Goal: Ask a question

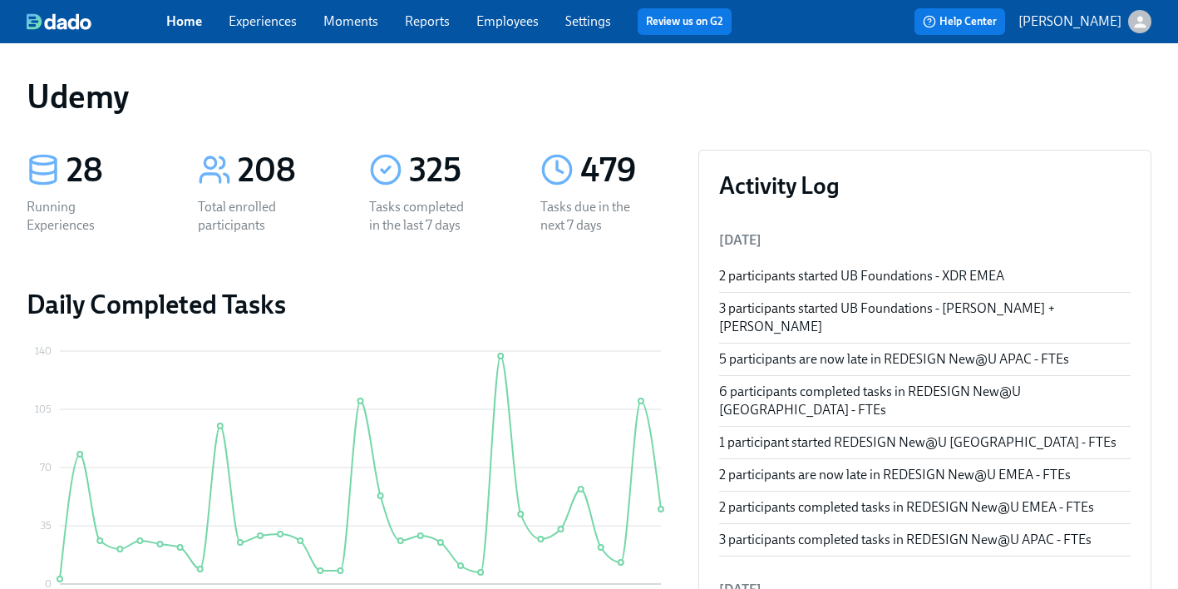
click at [180, 27] on link "Home" at bounding box center [184, 21] width 36 height 16
click at [992, 22] on span "Help Center" at bounding box center [960, 21] width 74 height 17
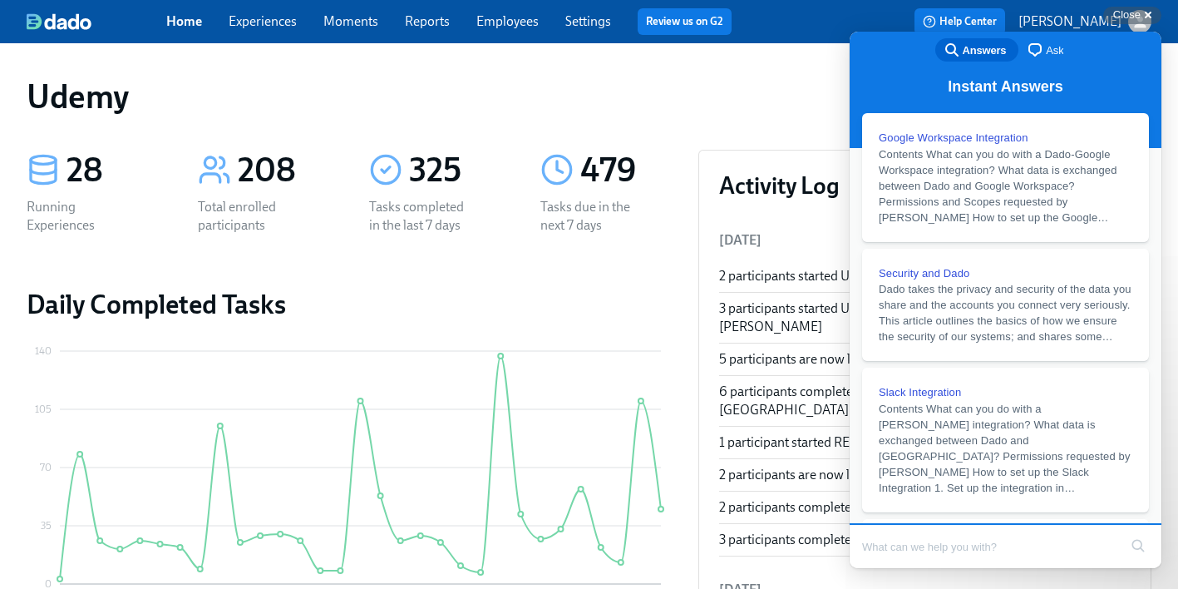
click at [738, 108] on div "Udemy" at bounding box center [589, 96] width 1125 height 40
click at [1061, 47] on span "Ask" at bounding box center [1054, 50] width 17 height 17
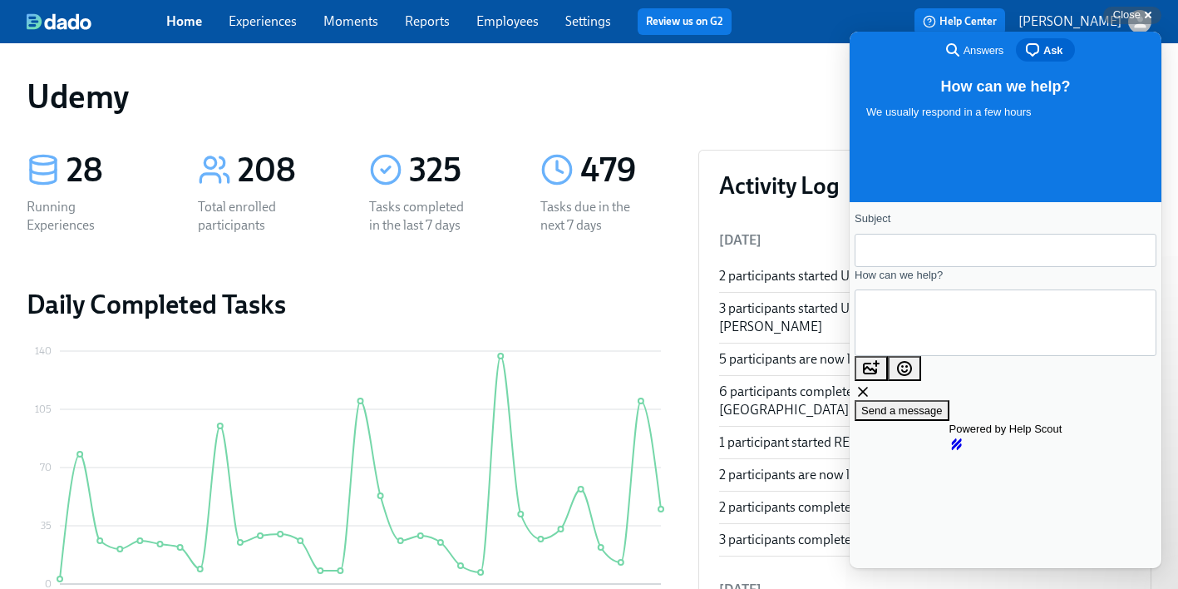
click at [909, 259] on input "Subject" at bounding box center [1005, 250] width 275 height 30
type input "Third Party employment verification"
click at [918, 324] on textarea "How can we help?" at bounding box center [943, 322] width 150 height 59
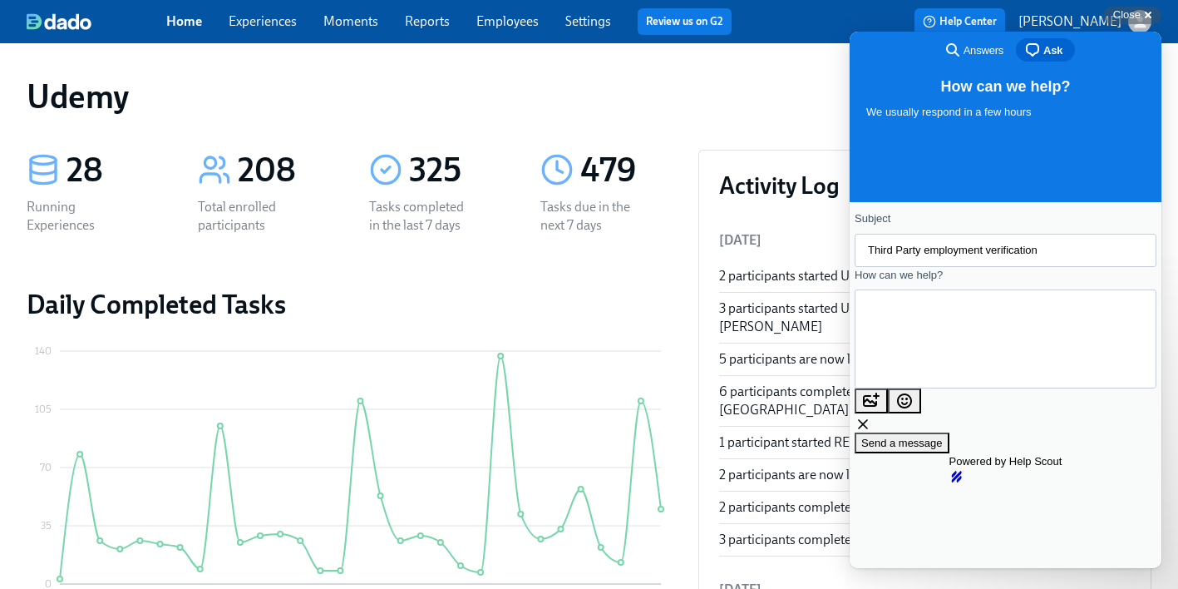
paste textarea "Burton, Philomena"
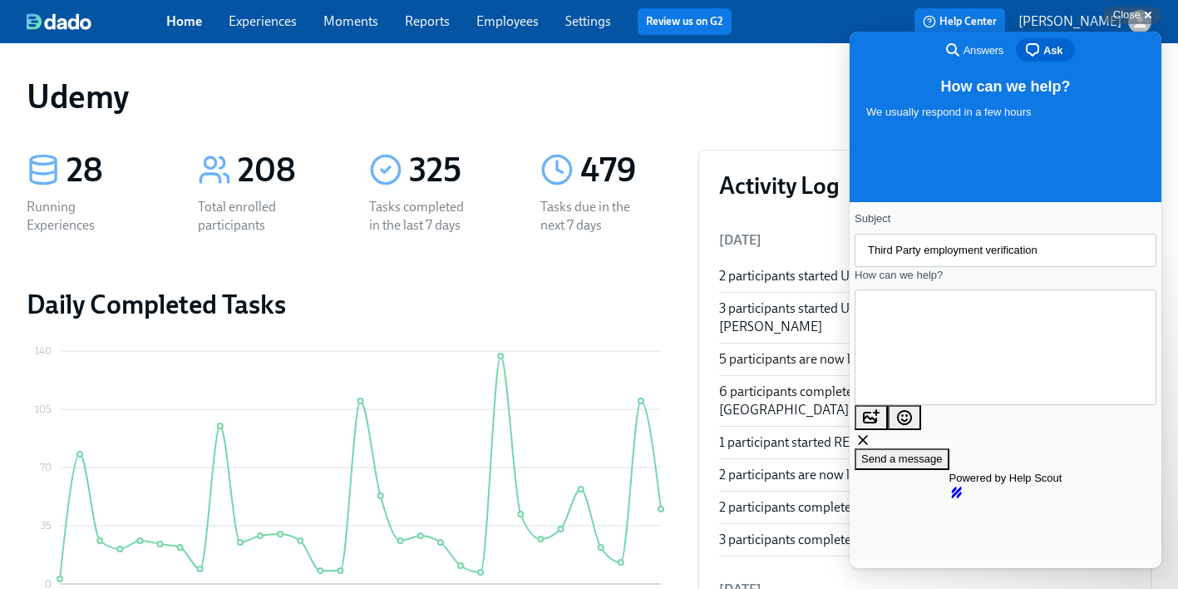
click at [992, 351] on textarea "Hi, Burton, Philomena is trying to upload a" at bounding box center [930, 347] width 124 height 59
drag, startPoint x: 1035, startPoint y: 354, endPoint x: 990, endPoint y: 342, distance: 46.6
click at [990, 342] on textarea "Hi, Burton, Philomena is trying to upload a" at bounding box center [930, 347] width 124 height 59
click at [988, 344] on textarea "Hi, Burton, Philomena is not able to upload a" at bounding box center [928, 347] width 120 height 59
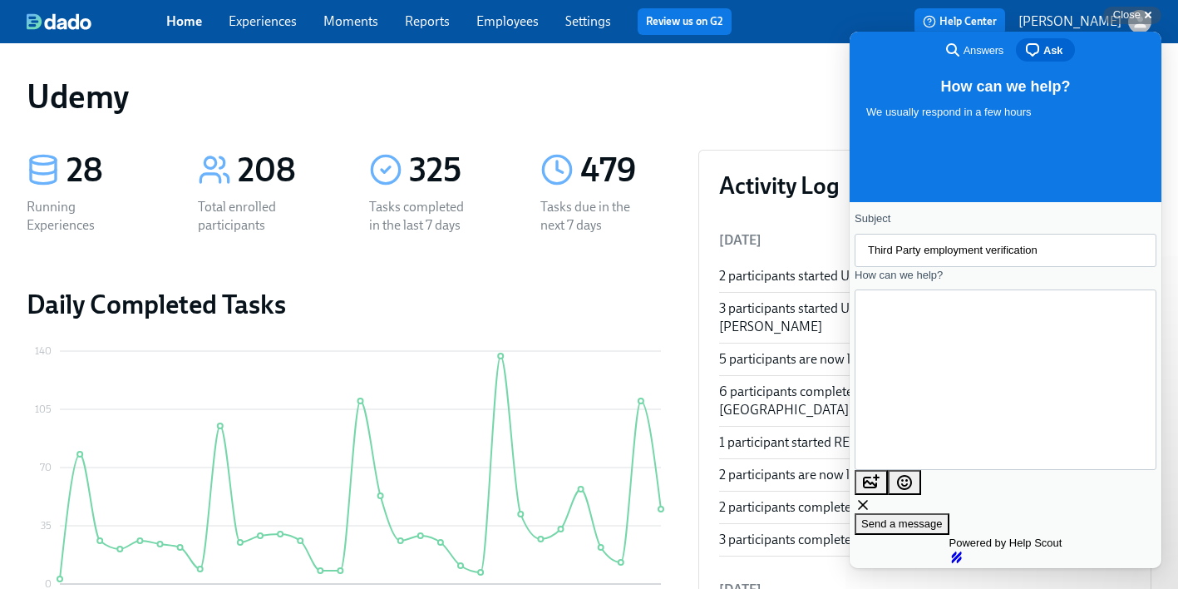
scroll to position [32, 0]
click at [936, 349] on textarea "Hi, Burton, Philomena, is not able to uploadthe consent letter. he is not even …" at bounding box center [902, 378] width 68 height 121
click at [936, 343] on textarea "Hi, Burton, Philomena, is not able to uploadthe consent letter. he is not even …" at bounding box center [902, 378] width 68 height 121
type textarea "Hi, Burton, Philomena, is not able to uploadthe consent letter. He is not even …"
click at [943, 517] on span "Send a message" at bounding box center [901, 523] width 81 height 12
